Goal: Check status: Check status

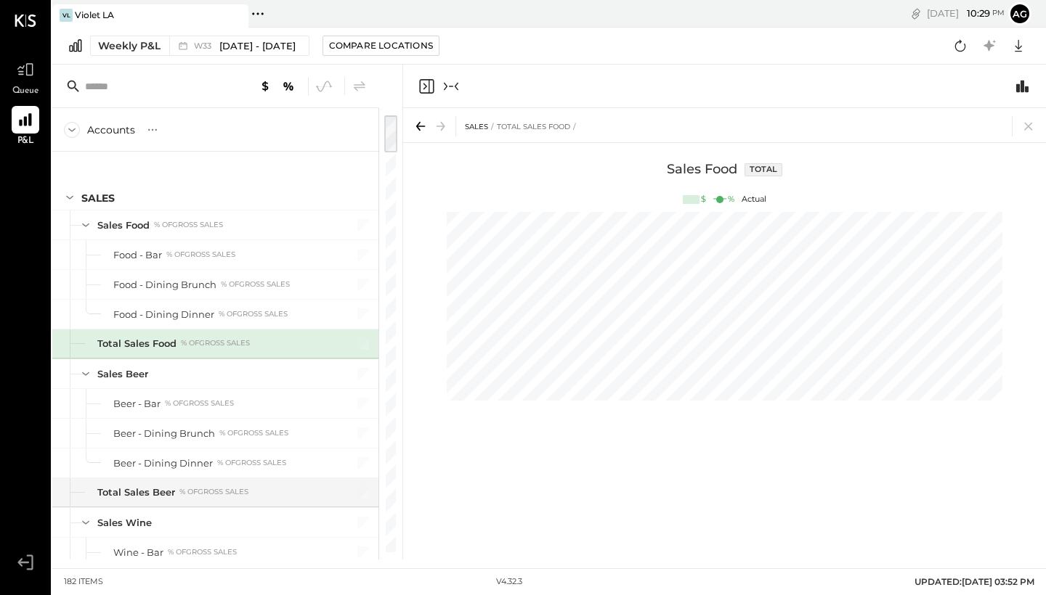
click at [430, 87] on icon "Close panel" at bounding box center [426, 86] width 17 height 17
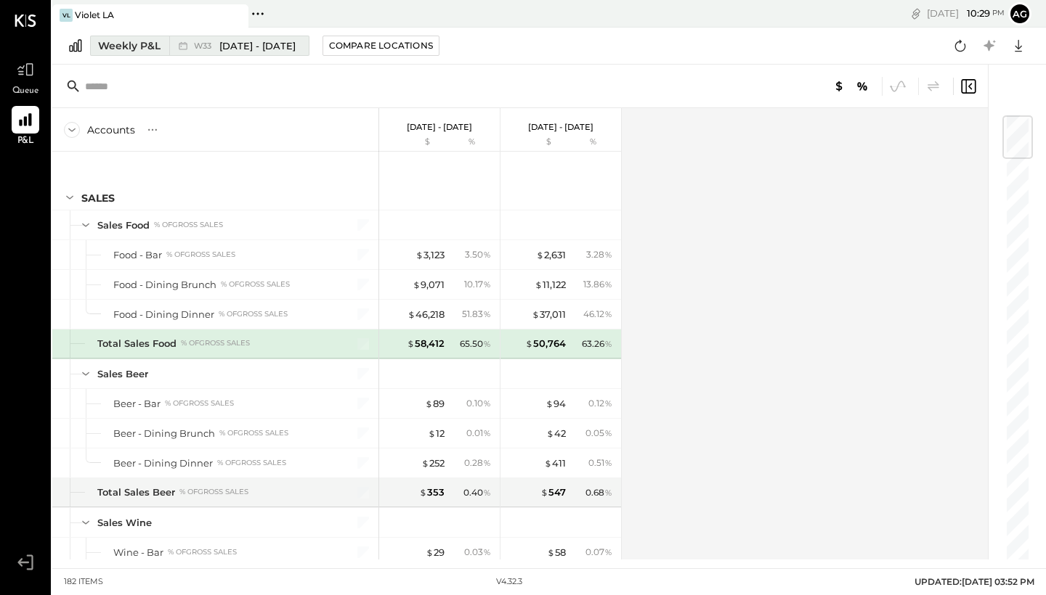
click at [265, 44] on span "[DATE] - [DATE]" at bounding box center [257, 46] width 76 height 14
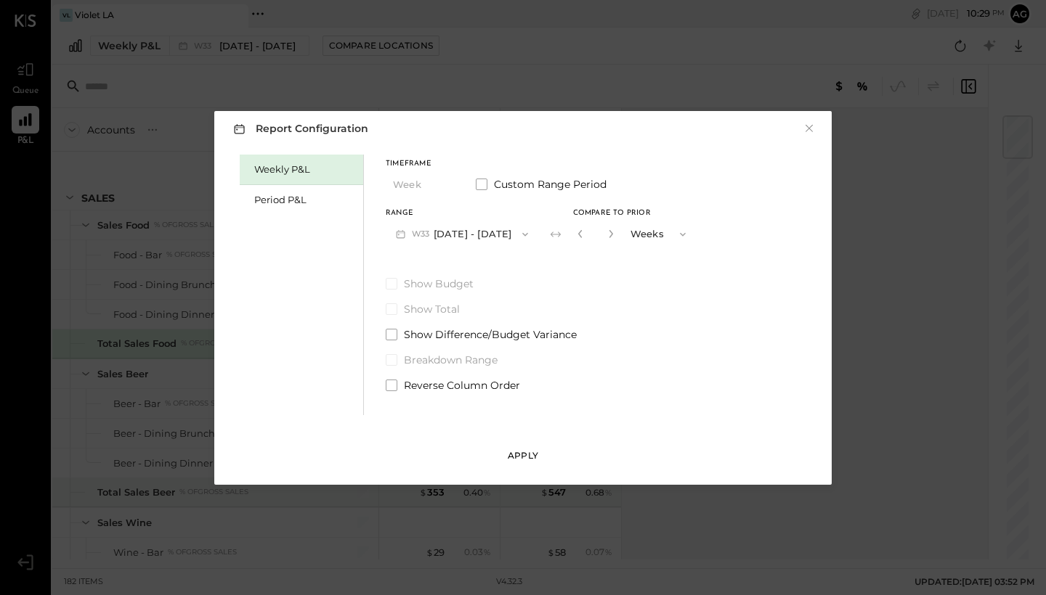
click at [521, 451] on div "Apply" at bounding box center [523, 456] width 30 height 12
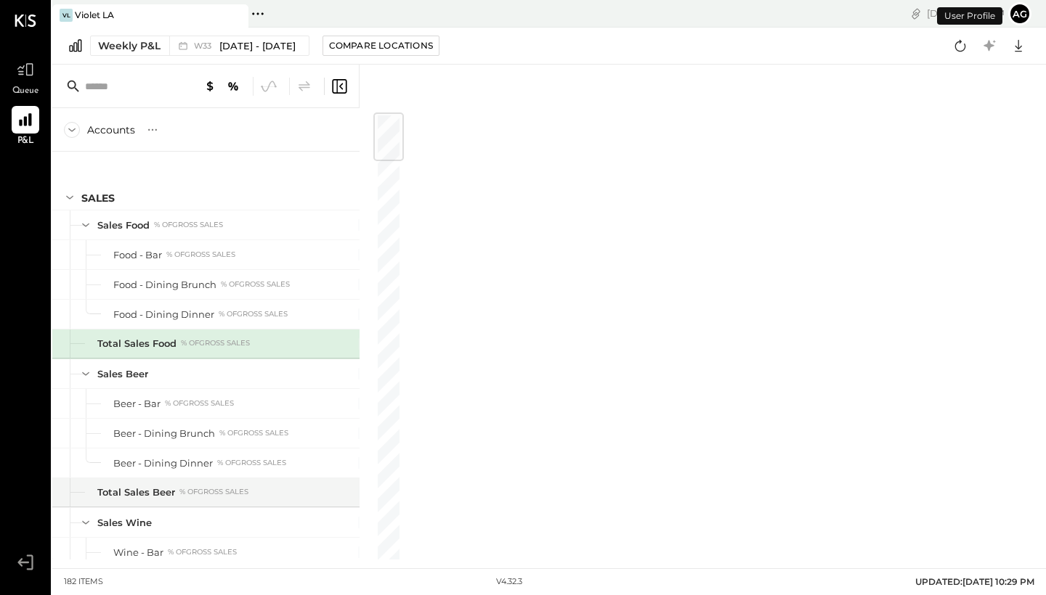
click at [347, 91] on icon at bounding box center [338, 86] width 17 height 17
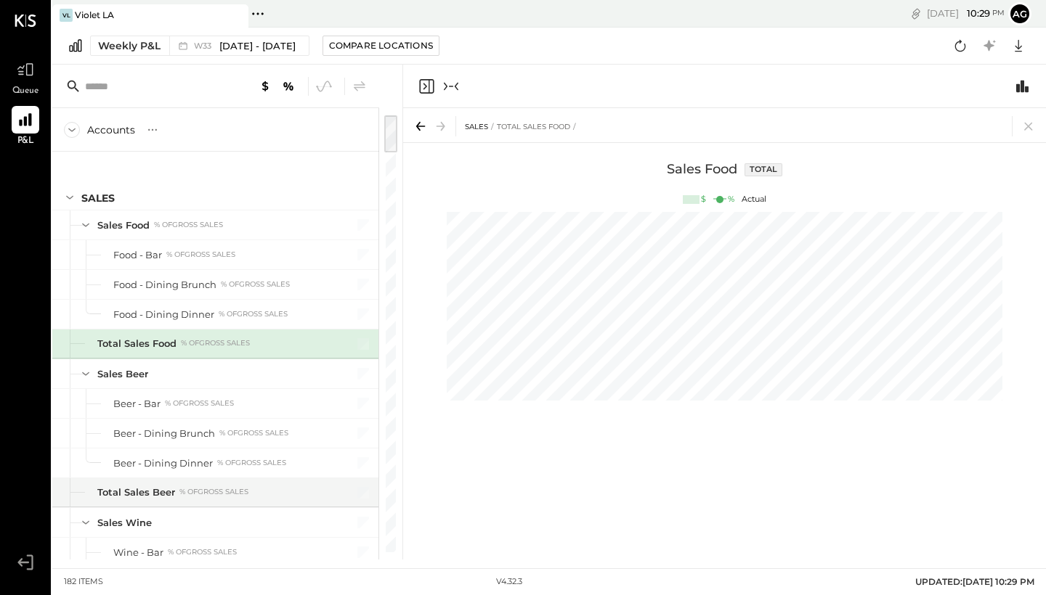
click at [425, 91] on icon "Close panel" at bounding box center [426, 86] width 17 height 17
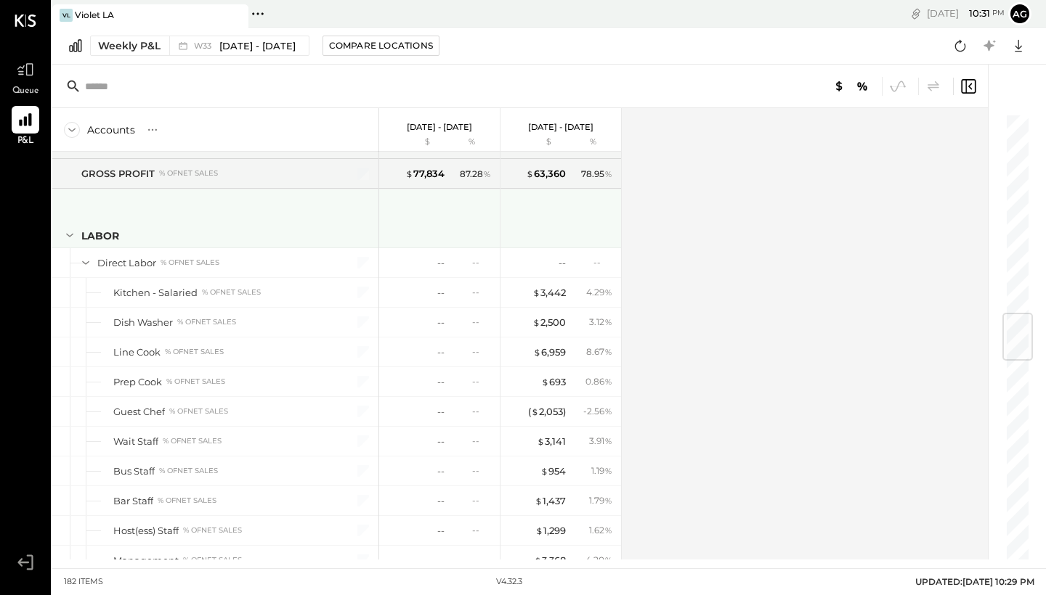
scroll to position [1717, 0]
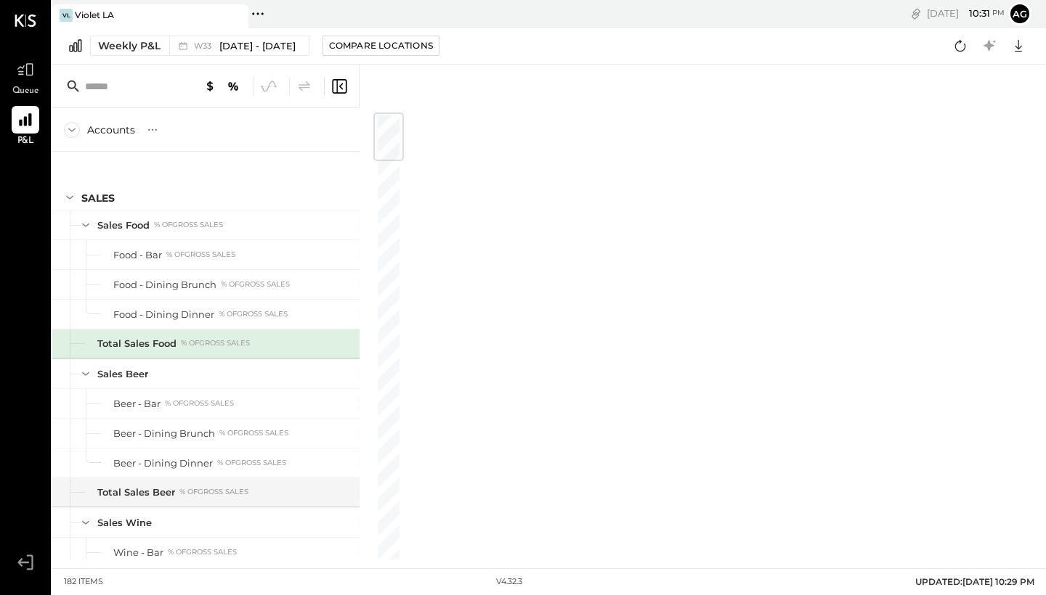
click at [335, 91] on icon at bounding box center [338, 86] width 17 height 17
click at [429, 89] on icon "Close panel" at bounding box center [426, 86] width 15 height 15
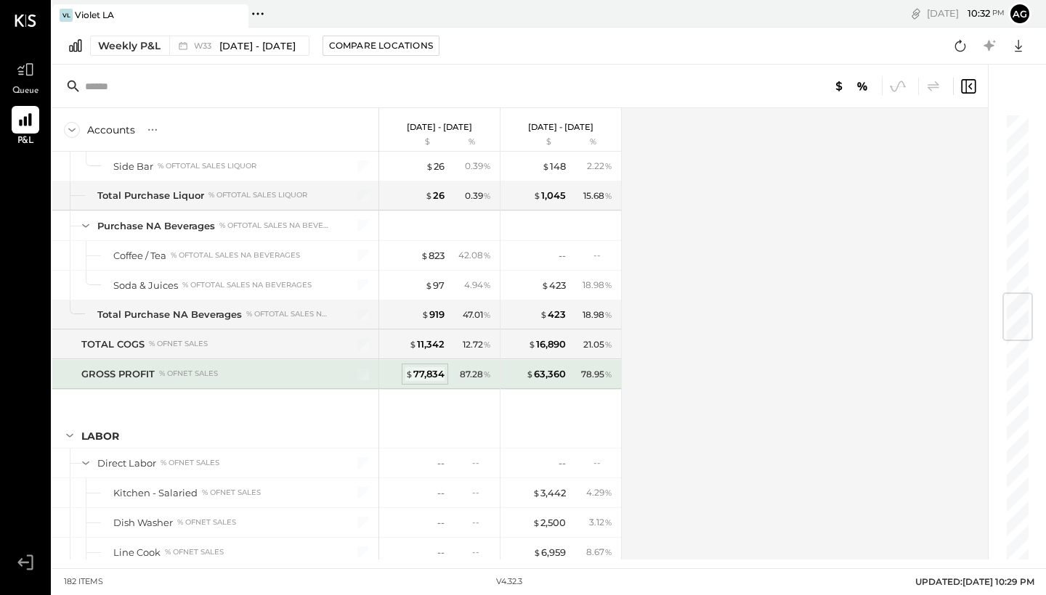
scroll to position [1516, 0]
